Goal: Task Accomplishment & Management: Complete application form

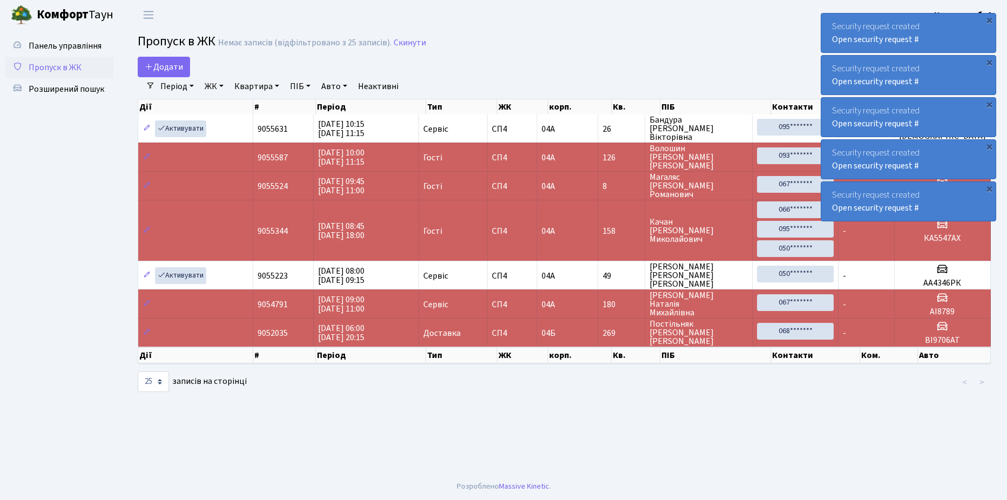
select select "25"
click at [71, 85] on span "Розширений пошук" at bounding box center [67, 89] width 76 height 12
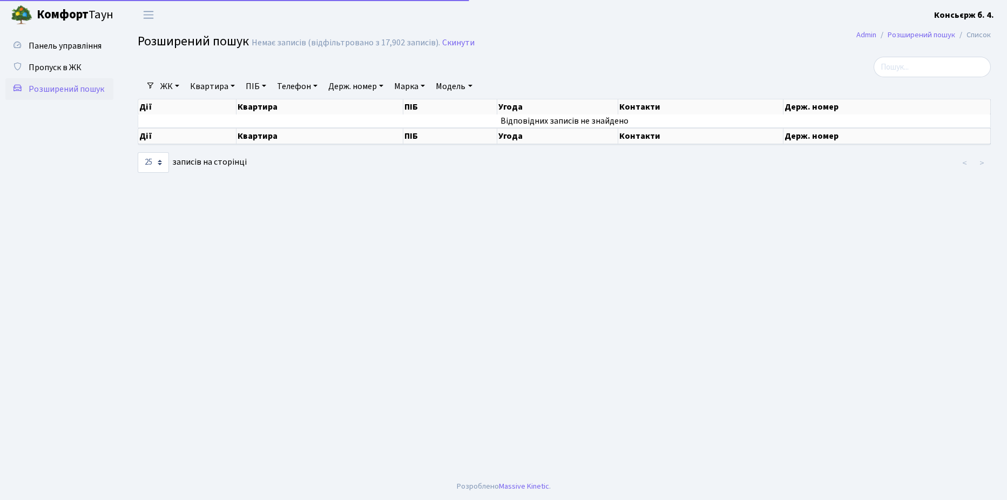
select select "25"
click at [52, 65] on span "Пропуск в ЖК" at bounding box center [55, 68] width 53 height 12
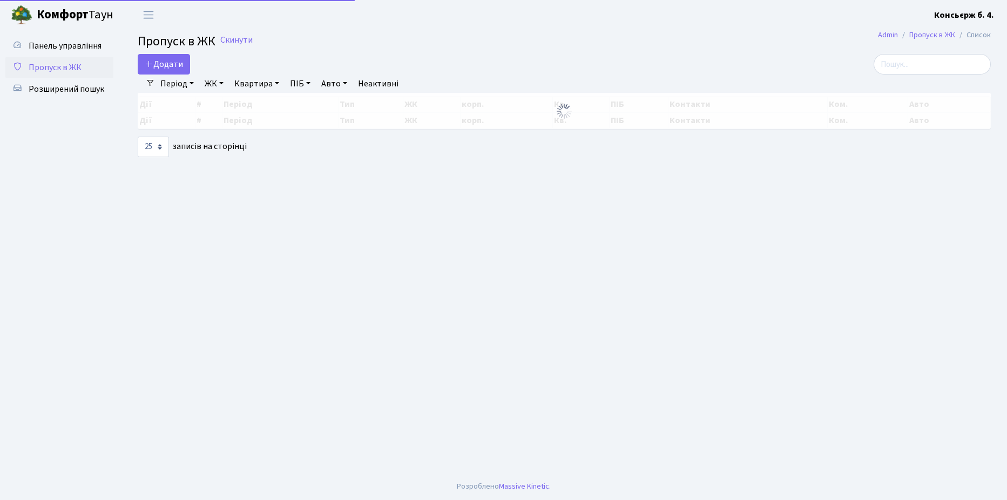
select select "25"
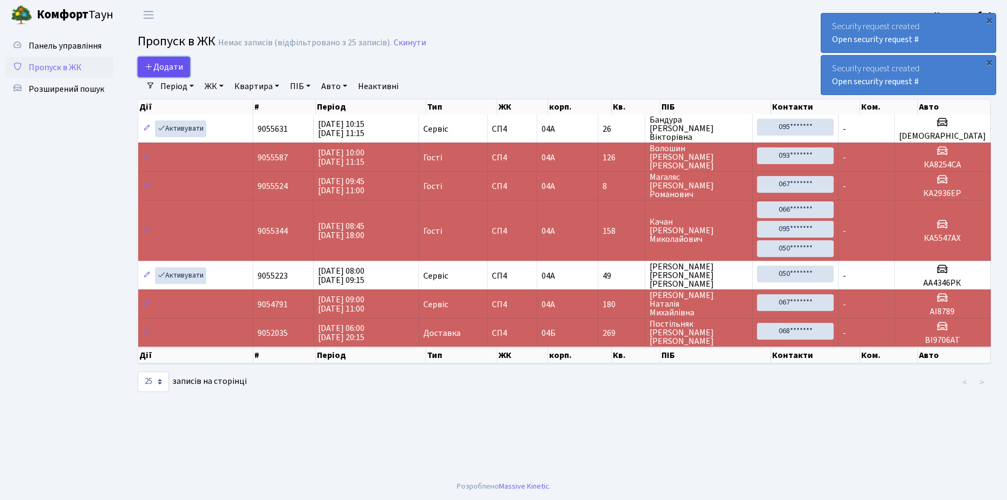
click at [165, 64] on span "Додати" at bounding box center [164, 67] width 38 height 12
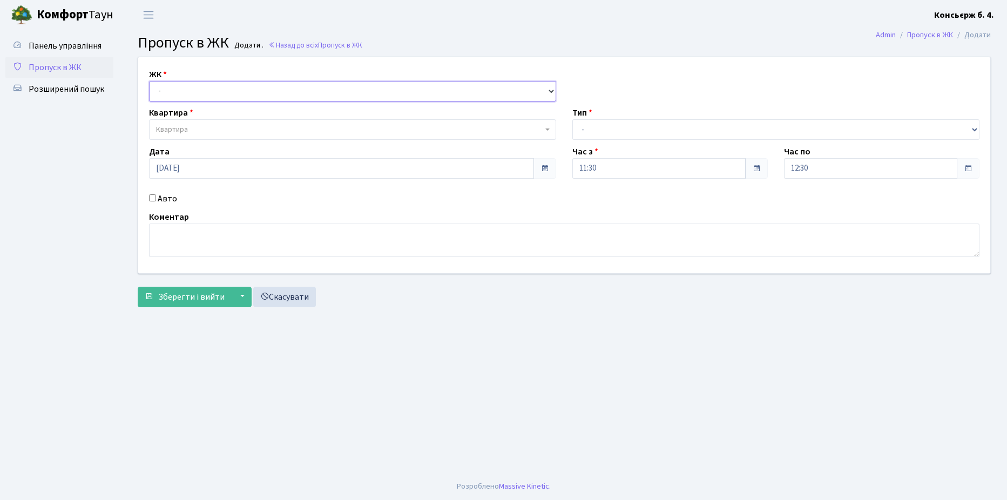
click at [210, 89] on select "- СП4, Столичне шосе, 5" at bounding box center [352, 91] width 407 height 21
select select "325"
click at [149, 81] on select "- СП4, Столичне шосе, 5" at bounding box center [352, 91] width 407 height 21
select select
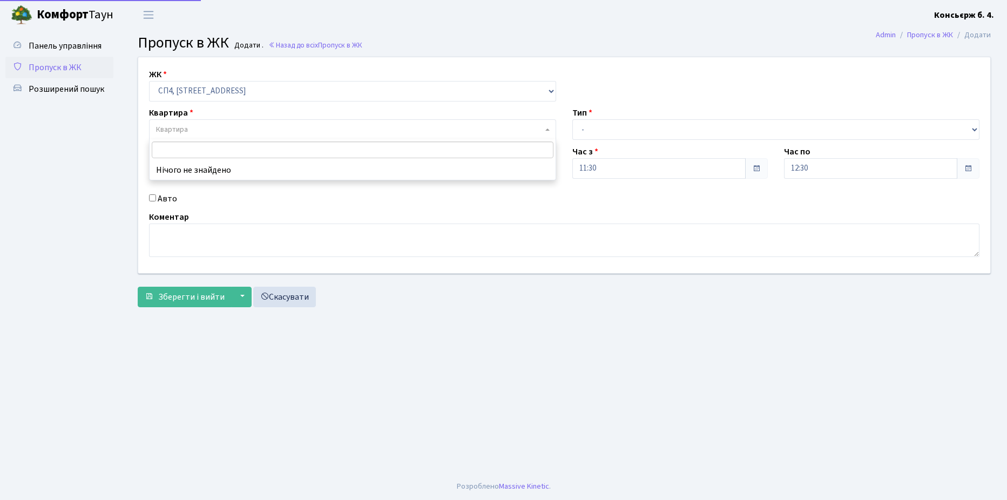
click at [212, 126] on span "Квартира" at bounding box center [349, 129] width 387 height 11
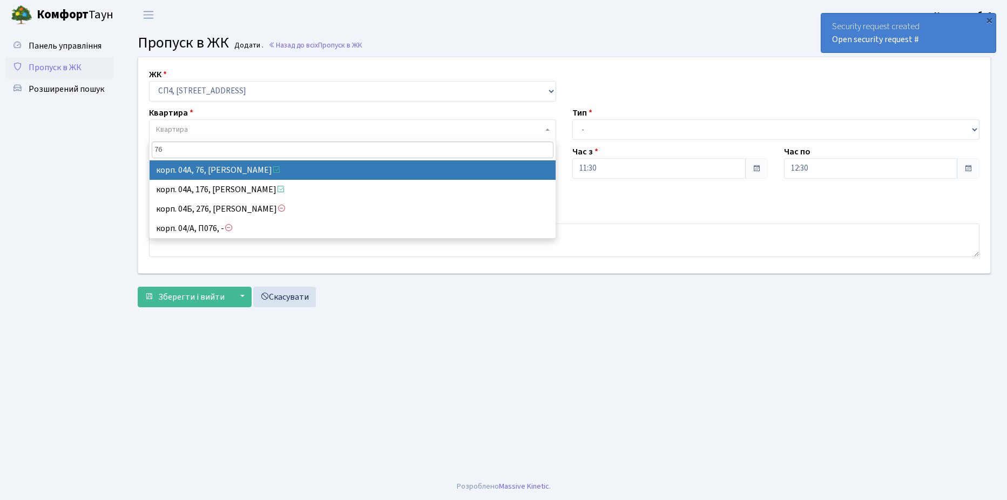
type input "76"
select select "21104"
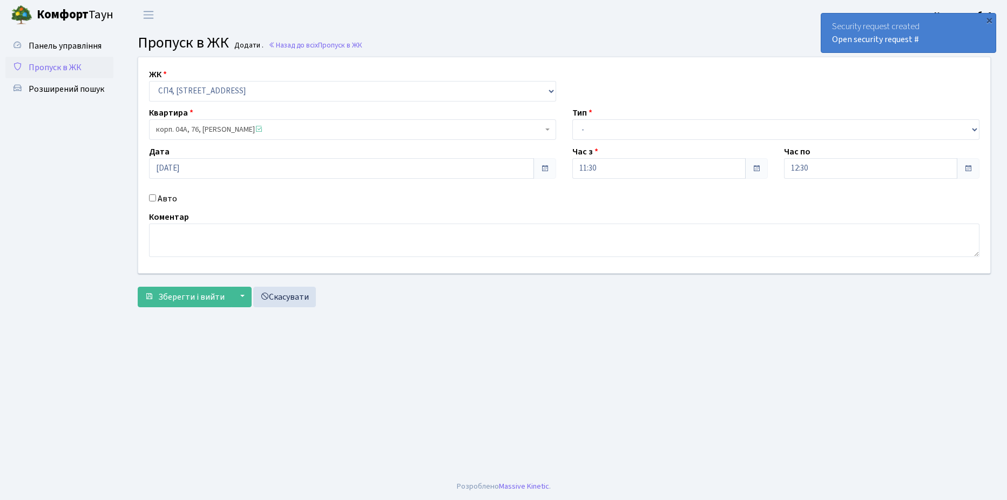
click at [153, 197] on input "Авто" at bounding box center [152, 197] width 7 height 7
checkbox input "true"
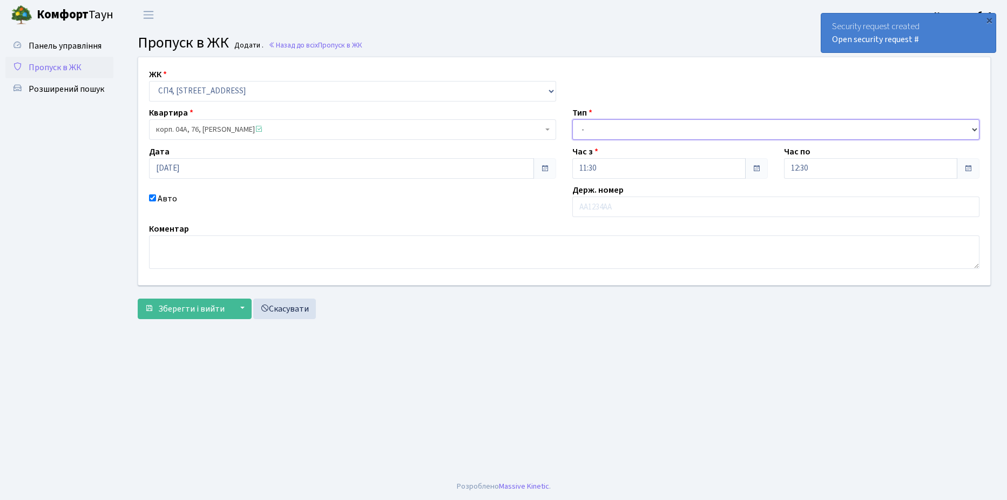
click at [634, 129] on select "- Доставка Таксі Гості Сервіс" at bounding box center [775, 129] width 407 height 21
select select "1"
click at [572, 119] on select "- Доставка Таксі Гості Сервіс" at bounding box center [775, 129] width 407 height 21
click at [635, 205] on input "text" at bounding box center [775, 207] width 407 height 21
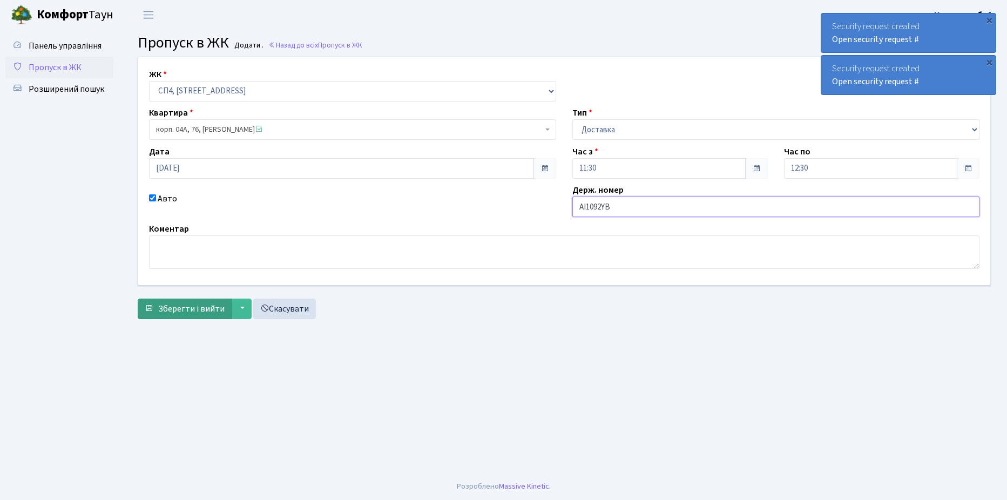
type input "АІ1092YB"
click at [183, 307] on span "Зберегти і вийти" at bounding box center [191, 309] width 66 height 12
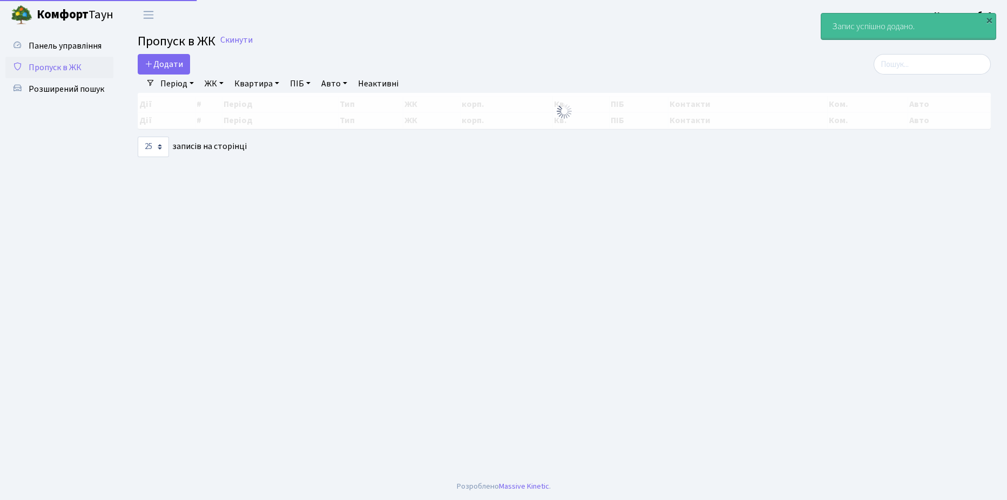
select select "25"
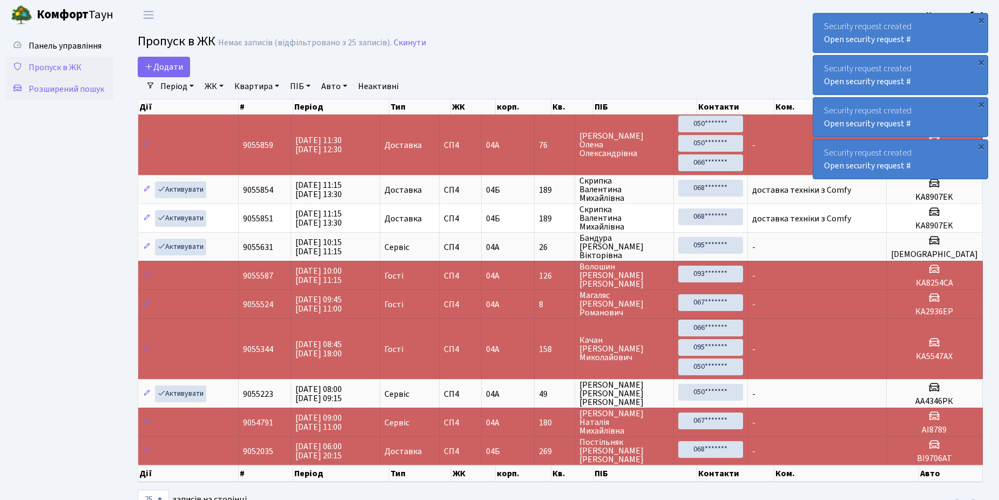
click at [63, 90] on span "Розширений пошук" at bounding box center [67, 89] width 76 height 12
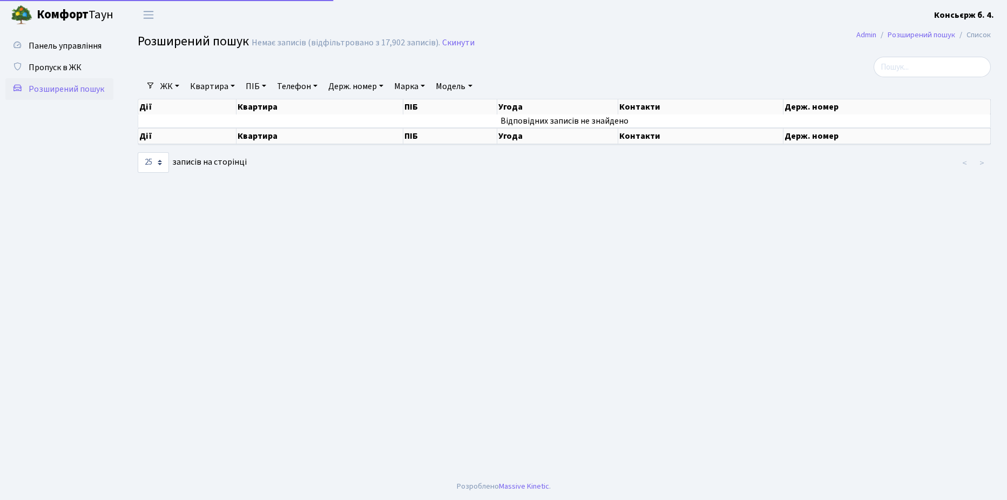
select select "25"
click at [63, 67] on span "Пропуск в ЖК" at bounding box center [55, 68] width 53 height 12
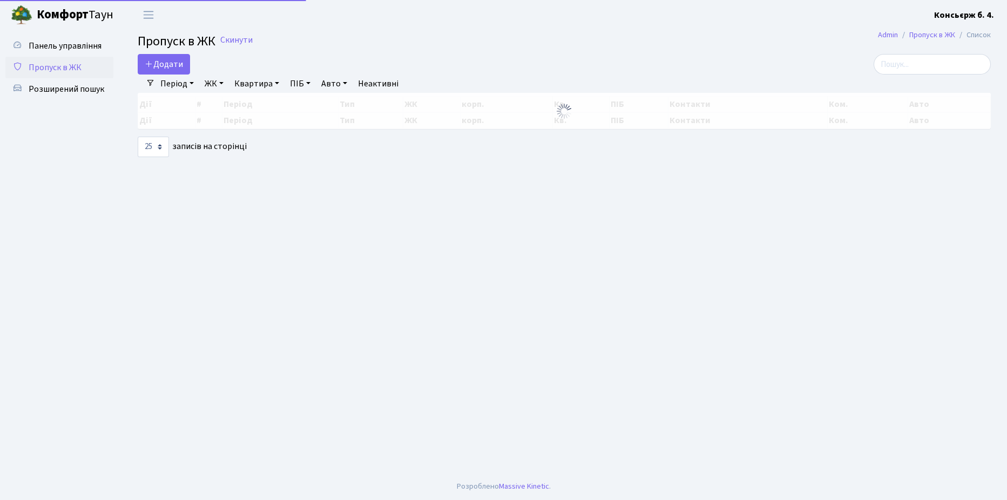
select select "25"
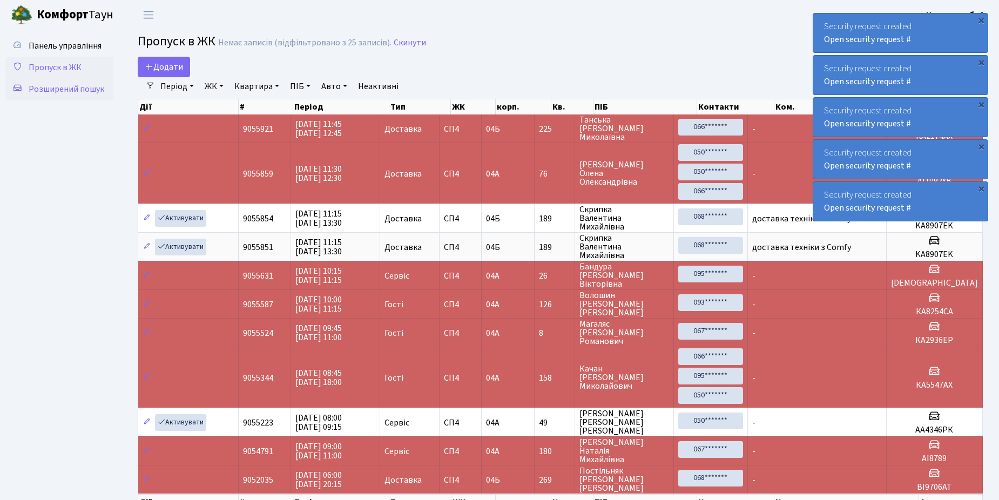
click at [63, 89] on span "Розширений пошук" at bounding box center [67, 89] width 76 height 12
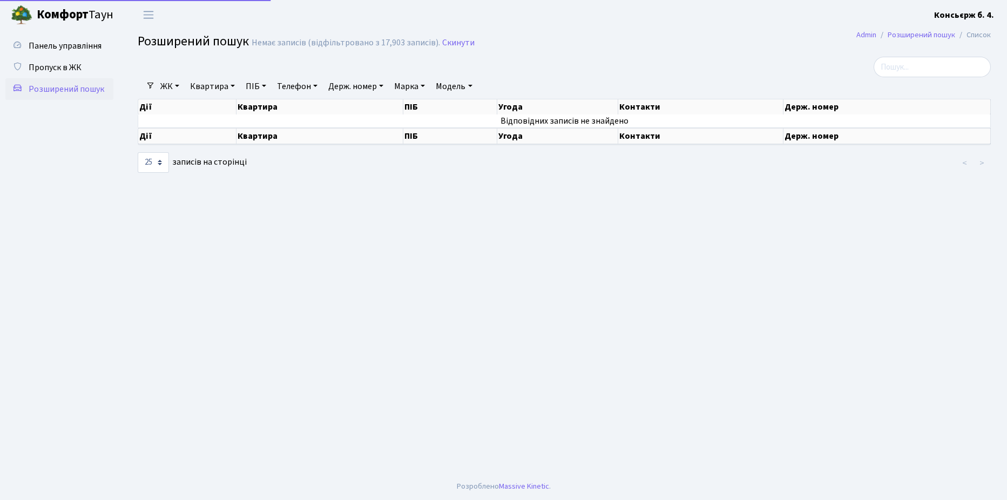
select select "25"
click at [920, 69] on input "search" at bounding box center [932, 67] width 117 height 21
type input "3895"
click at [52, 66] on span "Пропуск в ЖК" at bounding box center [55, 68] width 53 height 12
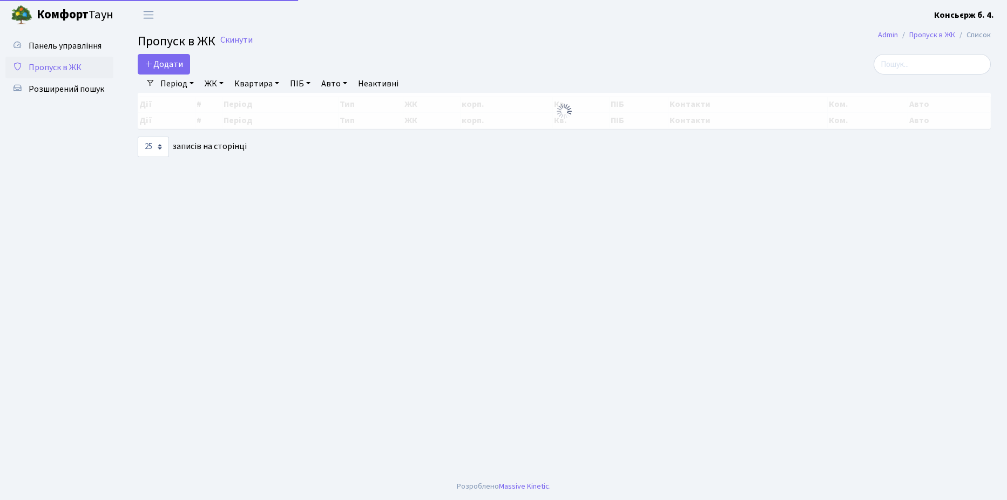
select select "25"
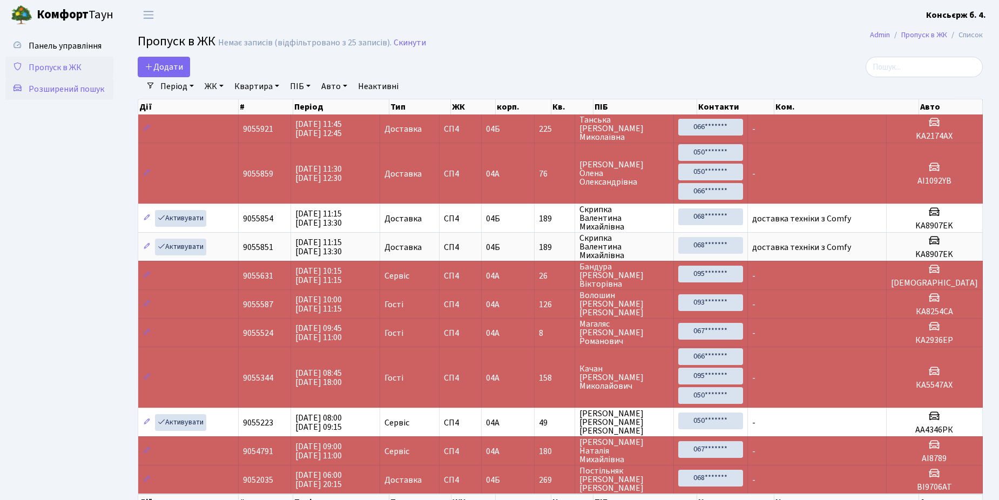
click at [74, 89] on span "Розширений пошук" at bounding box center [67, 89] width 76 height 12
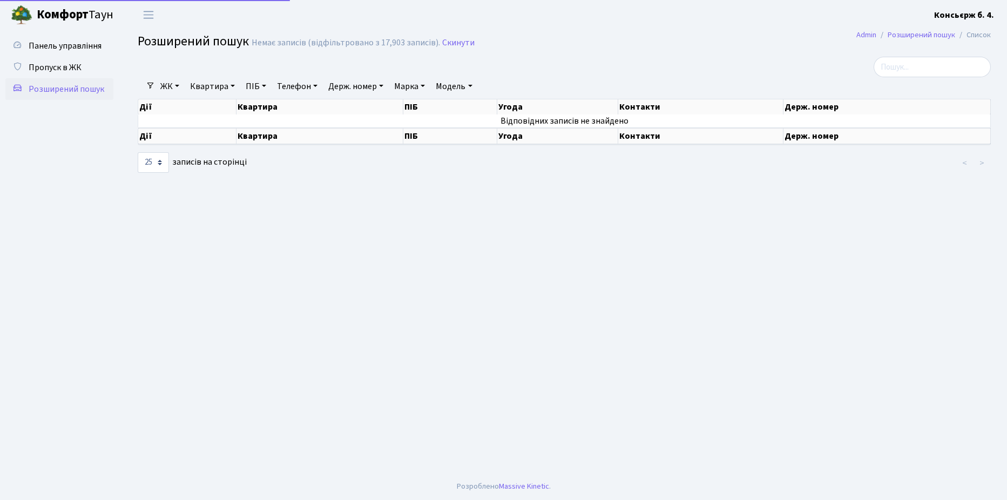
select select "25"
click at [920, 67] on input "search" at bounding box center [932, 67] width 117 height 21
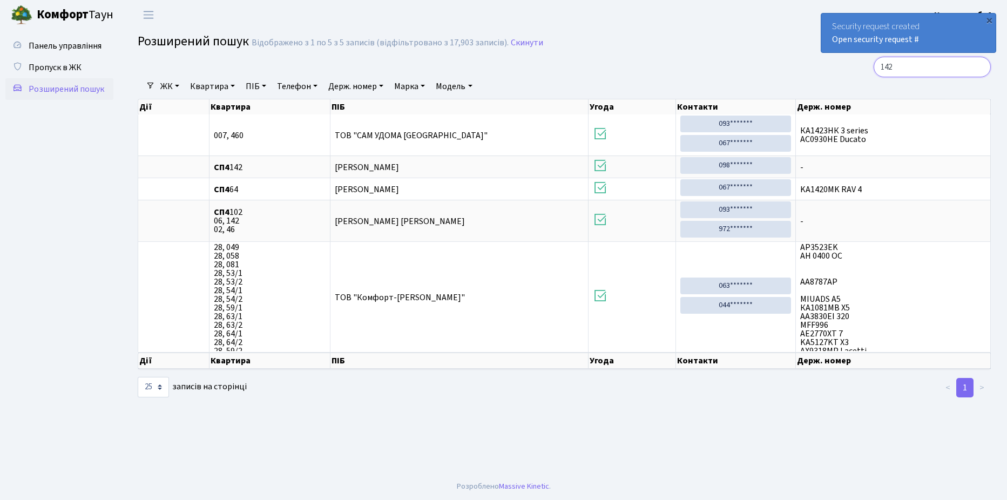
type input "142"
click at [64, 66] on span "Пропуск в ЖК" at bounding box center [55, 68] width 53 height 12
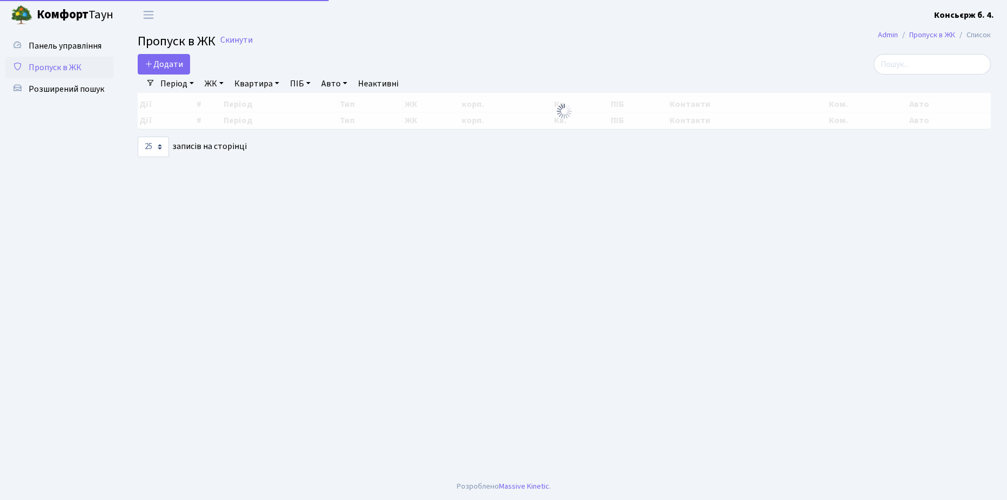
select select "25"
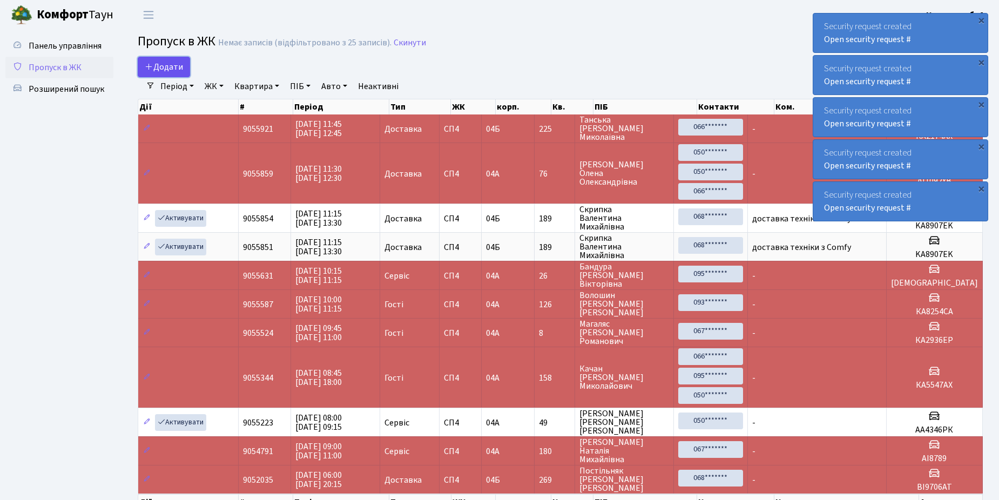
click at [167, 62] on span "Додати" at bounding box center [164, 67] width 38 height 12
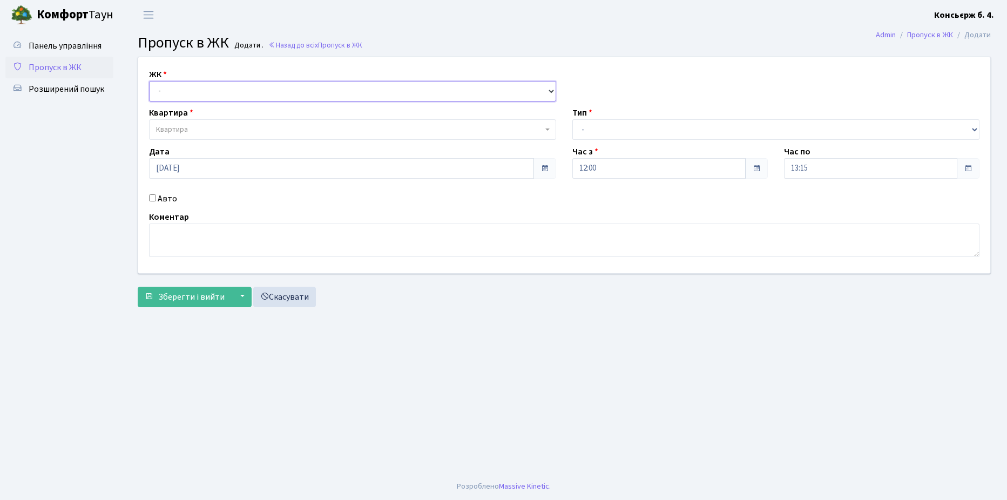
click at [198, 92] on select "- СП4, Столичне шосе, 5" at bounding box center [352, 91] width 407 height 21
select select "325"
click at [149, 81] on select "- СП4, Столичне шосе, 5" at bounding box center [352, 91] width 407 height 21
select select
click at [223, 129] on span "Квартира" at bounding box center [349, 129] width 387 height 11
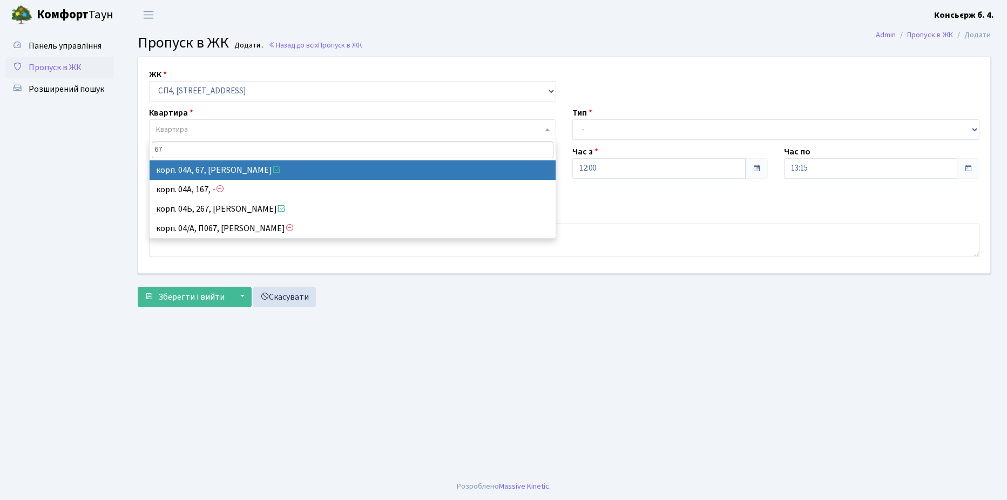
type input "67"
select select "21095"
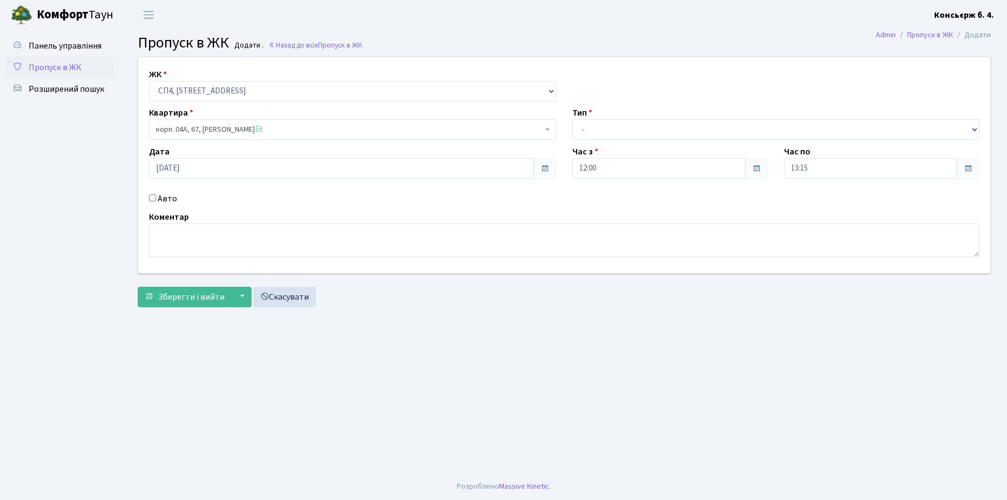
click at [153, 197] on input "Авто" at bounding box center [152, 197] width 7 height 7
checkbox input "true"
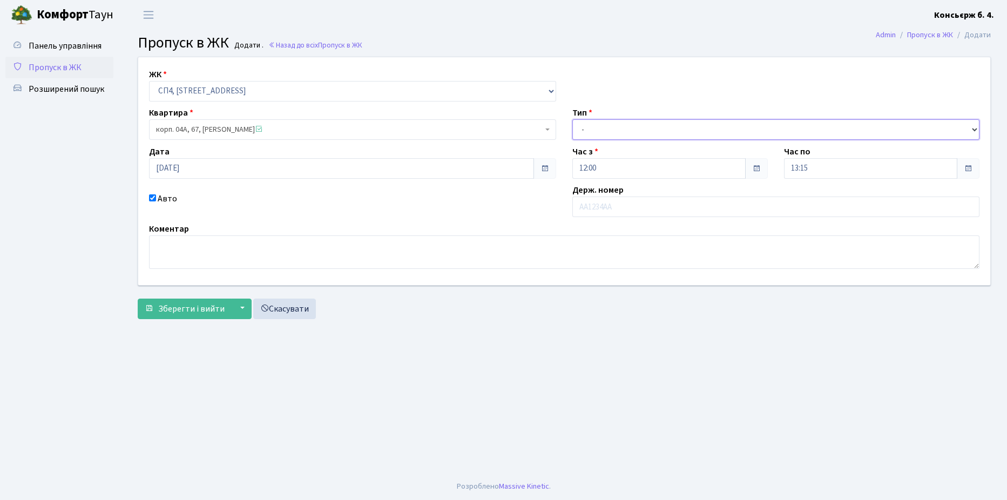
click at [662, 126] on select "- Доставка Таксі Гості Сервіс" at bounding box center [775, 129] width 407 height 21
select select "1"
click at [572, 119] on select "- Доставка Таксі Гості Сервіс" at bounding box center [775, 129] width 407 height 21
click at [652, 207] on input "text" at bounding box center [775, 207] width 407 height 21
type input "F"
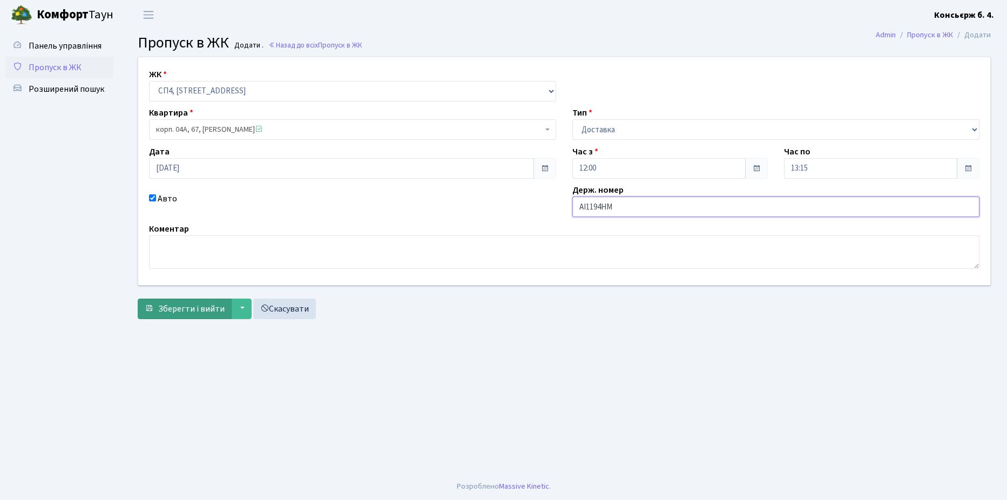
type input "АІ1194НМ"
click at [179, 308] on span "Зберегти і вийти" at bounding box center [191, 309] width 66 height 12
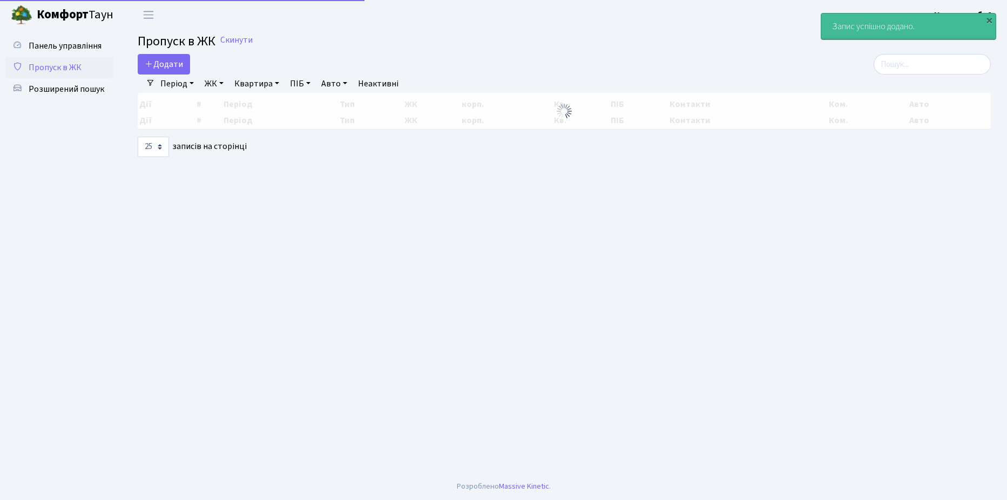
select select "25"
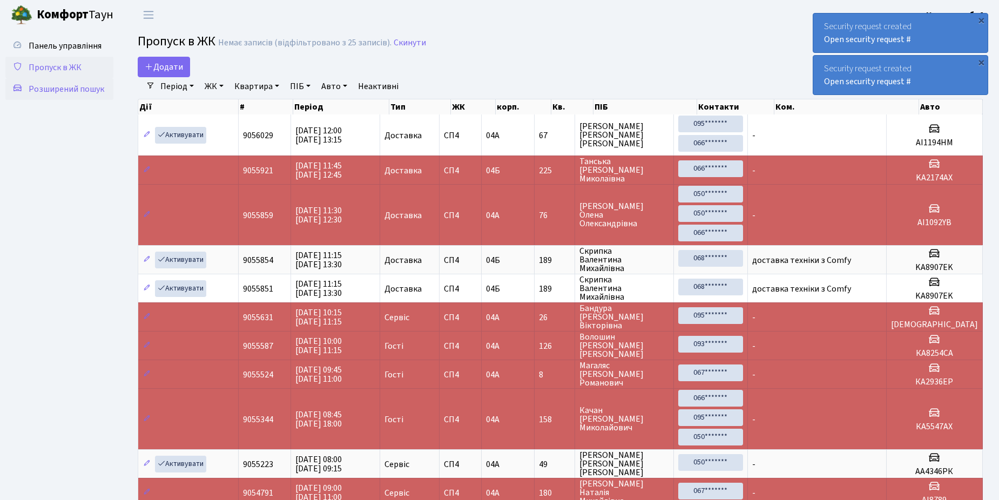
click at [58, 91] on span "Розширений пошук" at bounding box center [67, 89] width 76 height 12
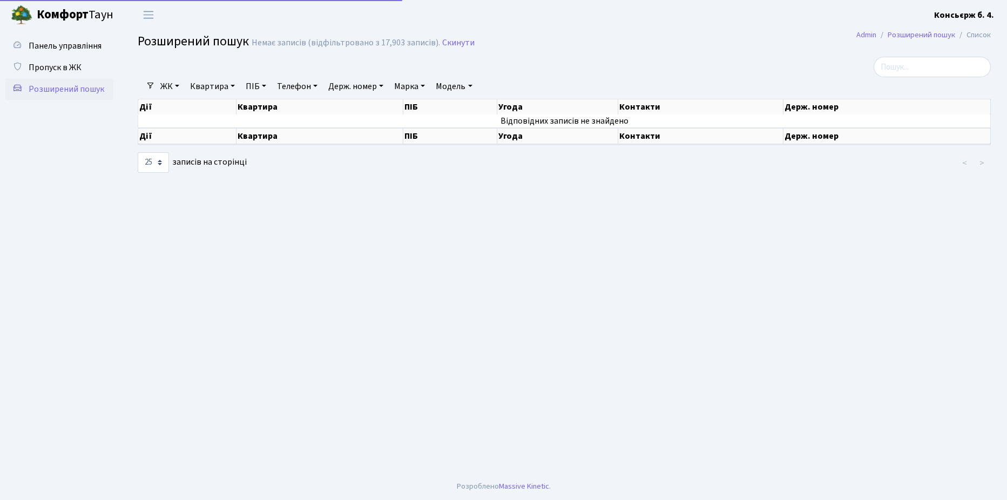
select select "25"
click at [60, 67] on span "Пропуск в ЖК" at bounding box center [55, 68] width 53 height 12
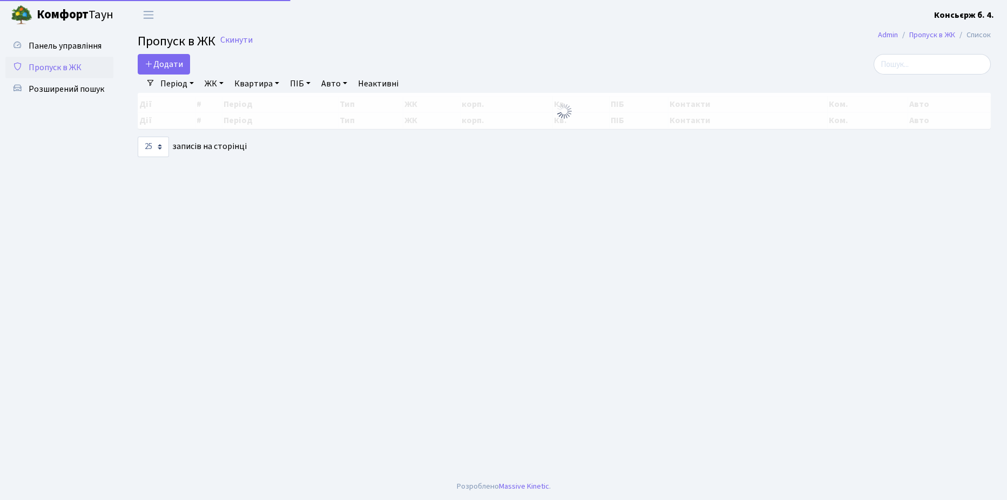
select select "25"
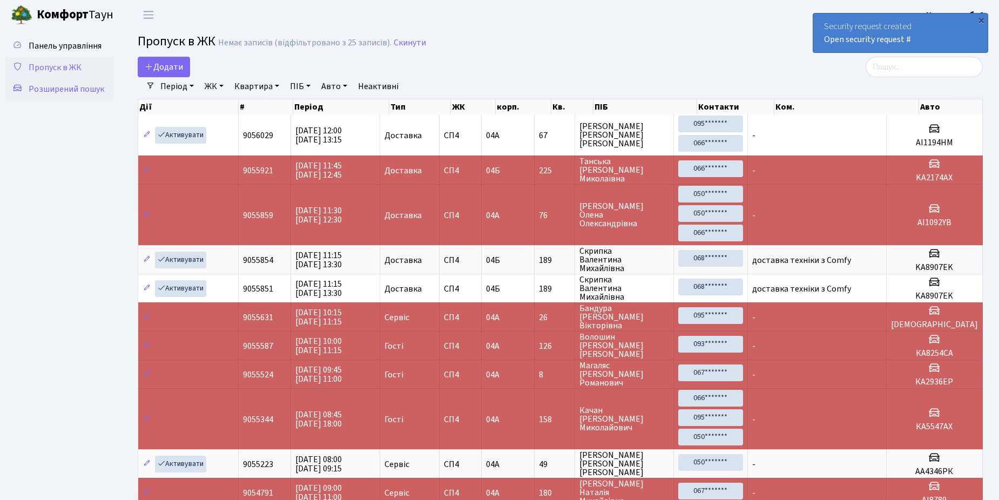
click at [66, 86] on span "Розширений пошук" at bounding box center [67, 89] width 76 height 12
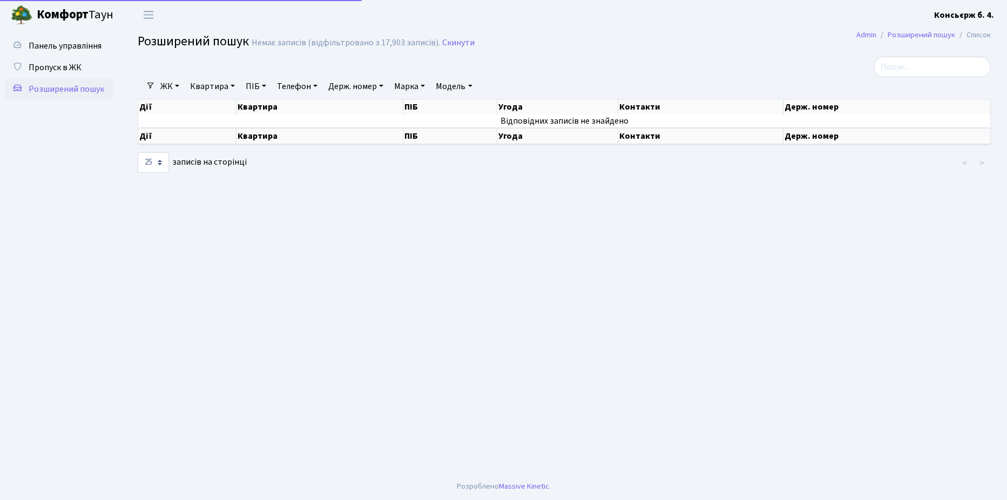
select select "25"
click at [903, 63] on input "search" at bounding box center [932, 67] width 117 height 21
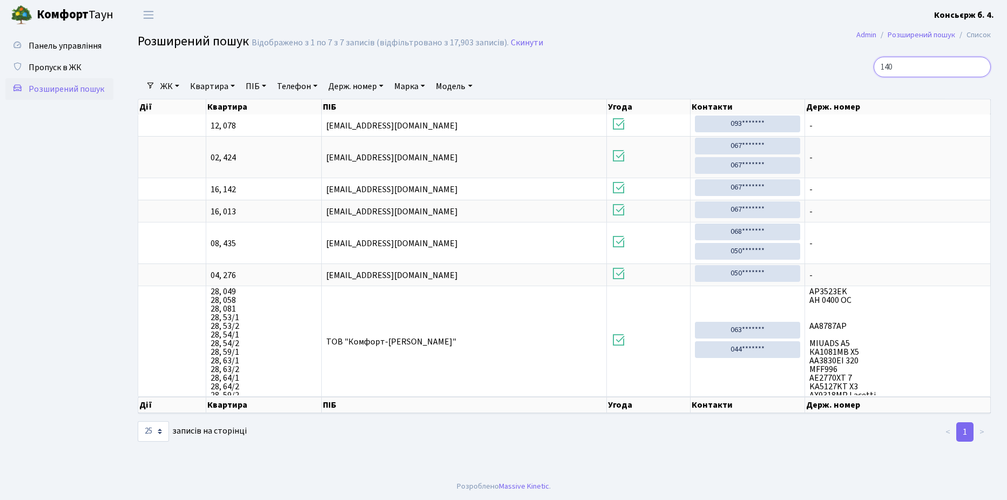
type input "140"
click at [64, 62] on span "Пропуск в ЖК" at bounding box center [55, 68] width 53 height 12
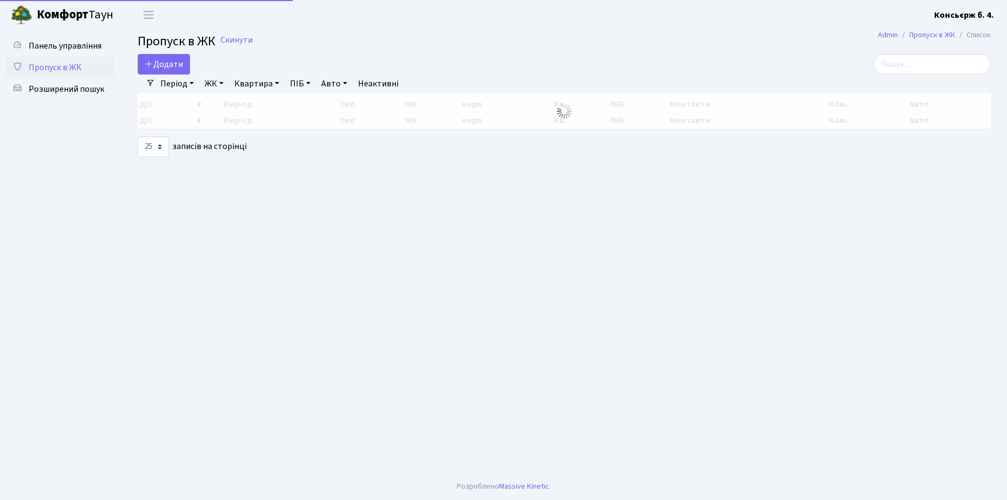
select select "25"
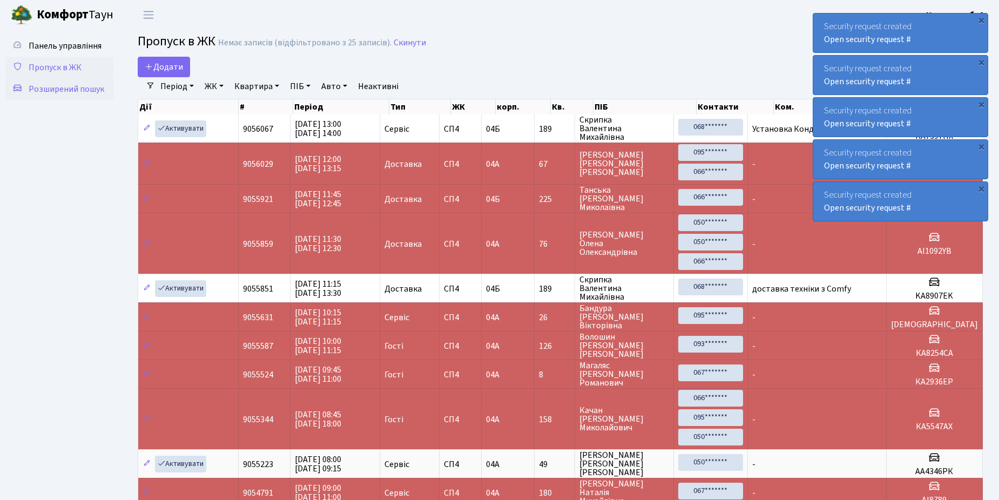
click at [48, 90] on span "Розширений пошук" at bounding box center [67, 89] width 76 height 12
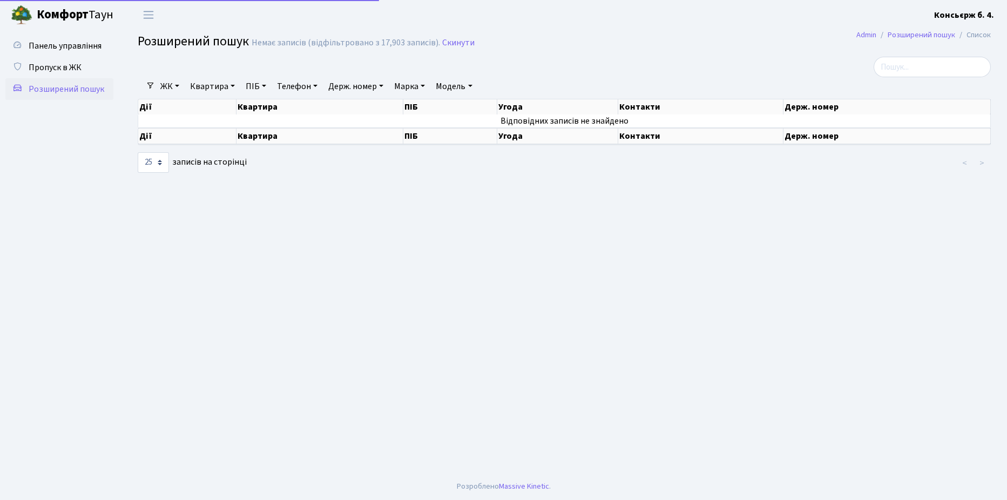
select select "25"
click at [50, 62] on span "Пропуск в ЖК" at bounding box center [55, 68] width 53 height 12
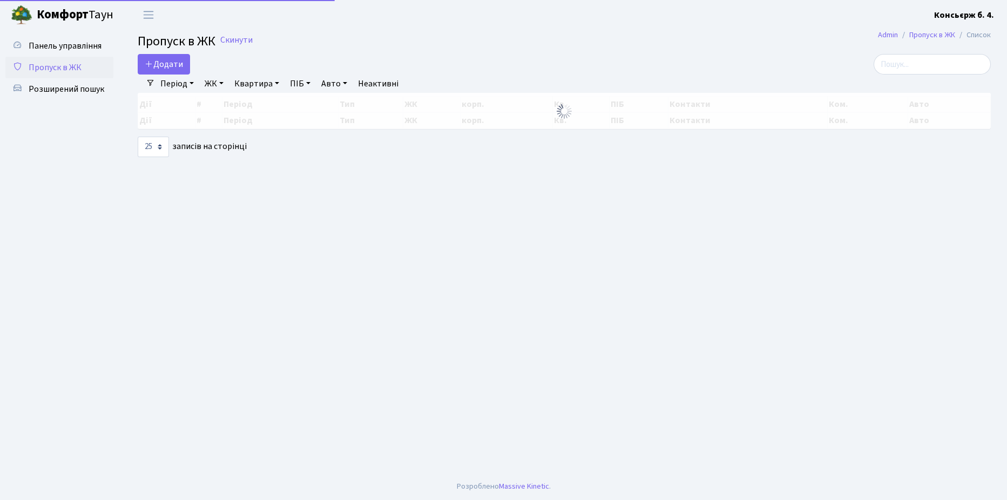
select select "25"
